Goal: Information Seeking & Learning: Learn about a topic

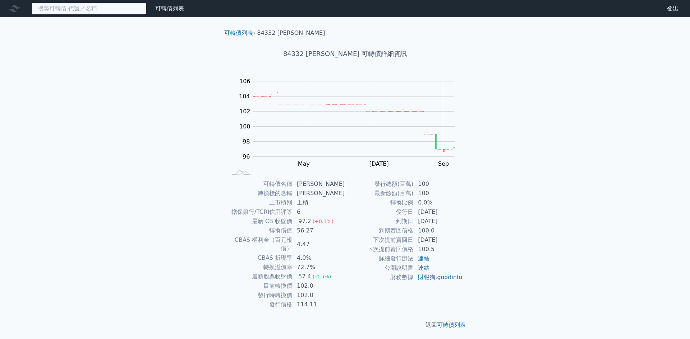
click at [113, 11] on input at bounding box center [89, 9] width 115 height 12
paste input "廣越"
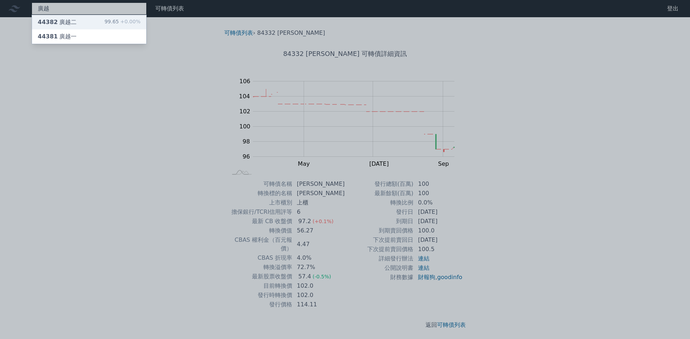
type input "廣越"
click at [84, 26] on div "44382 廣越二 99.65 +0.00%" at bounding box center [89, 22] width 114 height 14
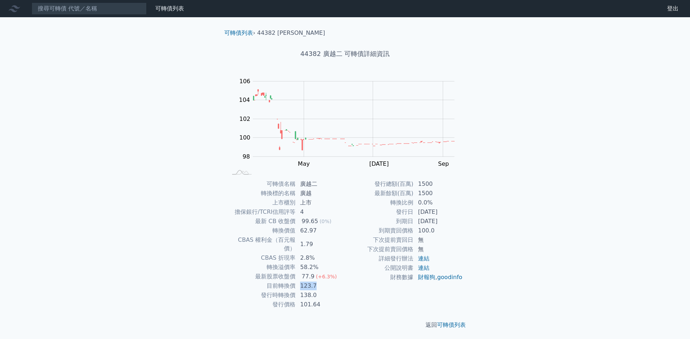
drag, startPoint x: 301, startPoint y: 278, endPoint x: 321, endPoint y: 282, distance: 20.7
click at [321, 282] on td "123.7" at bounding box center [320, 286] width 49 height 9
click at [134, 6] on input at bounding box center [89, 9] width 115 height 12
paste input "台船"
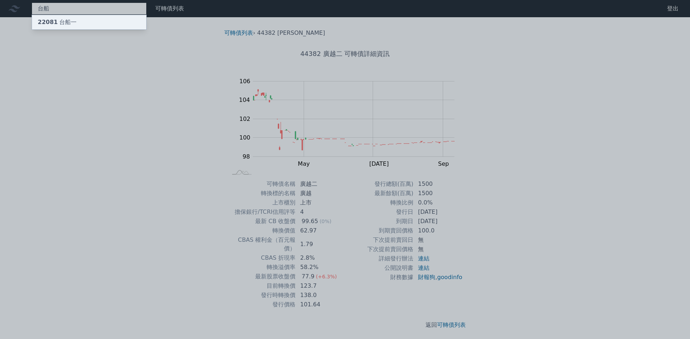
type input "台船"
click at [104, 22] on div "22081 台船一" at bounding box center [89, 22] width 114 height 14
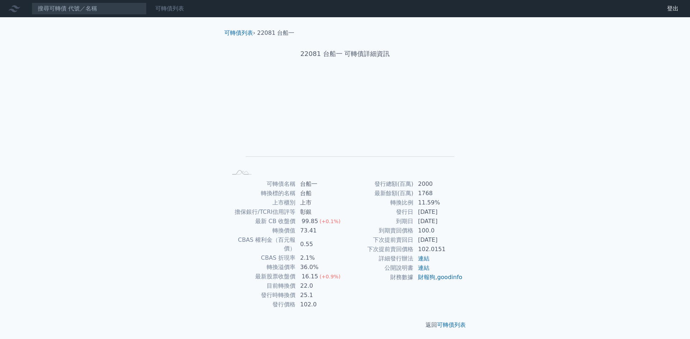
click at [173, 10] on link "可轉債列表" at bounding box center [169, 8] width 29 height 7
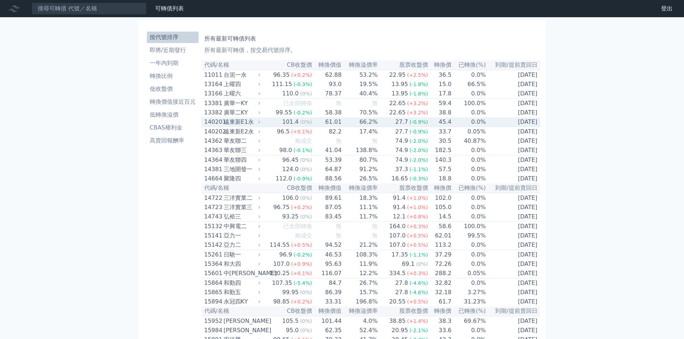
click at [232, 126] on div "遠東新E1永" at bounding box center [241, 122] width 35 height 9
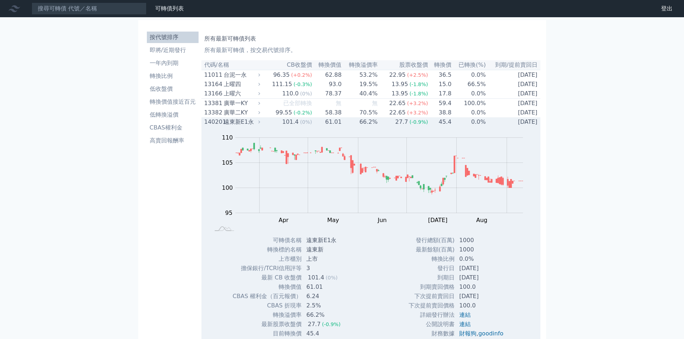
click at [228, 126] on div "遠東新E1永" at bounding box center [241, 122] width 35 height 9
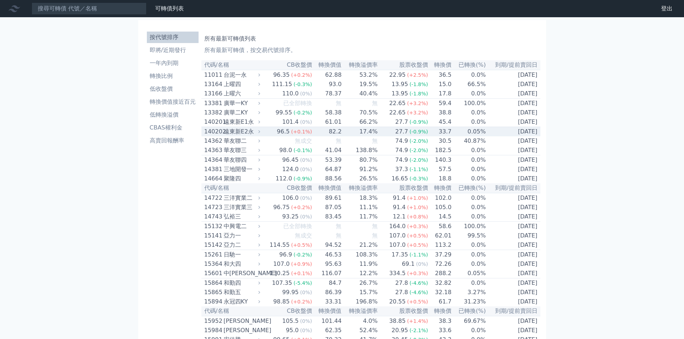
click at [240, 136] on div "遠東新E2永" at bounding box center [241, 132] width 35 height 9
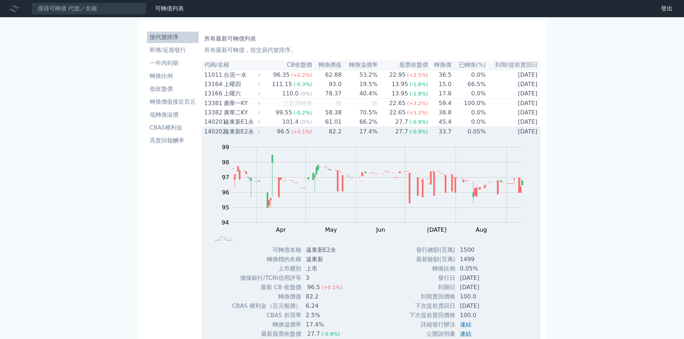
click at [240, 136] on div "遠東新E2永" at bounding box center [241, 132] width 35 height 9
